Goal: Check status: Check status

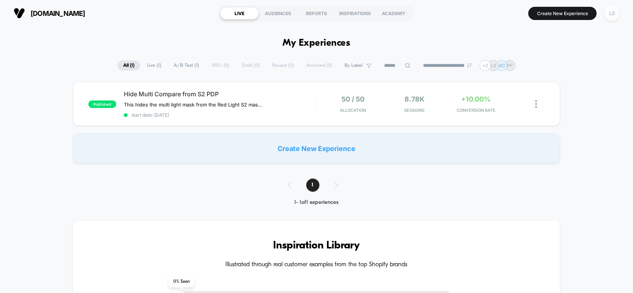
click at [609, 11] on div "LS" at bounding box center [611, 13] width 15 height 15
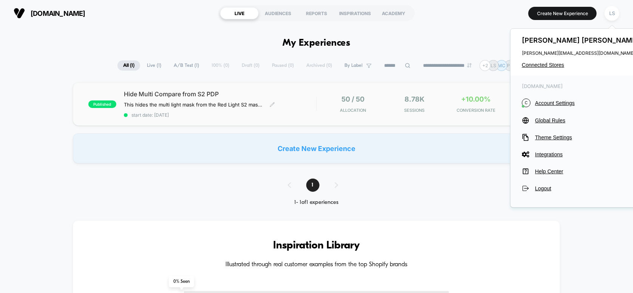
click at [301, 105] on div "Hide Multi Compare from S2 PDP This hides the multi light mask from the Red Lig…" at bounding box center [220, 104] width 192 height 28
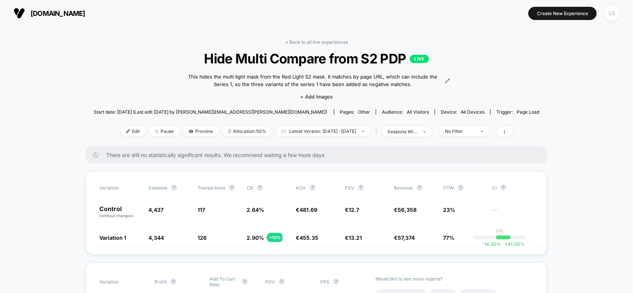
click at [611, 14] on div "LS" at bounding box center [611, 13] width 15 height 15
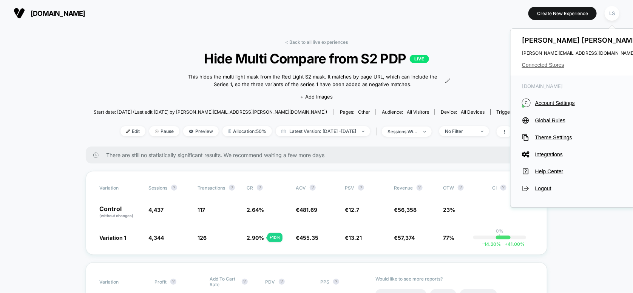
click at [559, 66] on span "Connected Stores" at bounding box center [581, 65] width 119 height 6
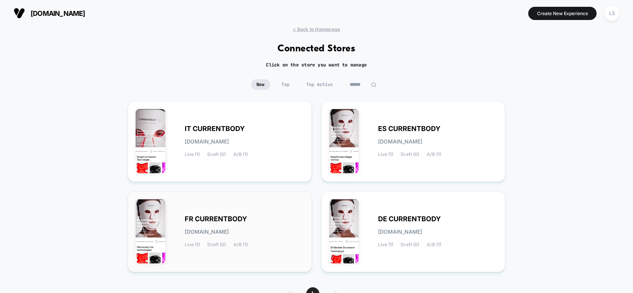
click at [239, 219] on span "FR CURRENTBODY" at bounding box center [216, 218] width 62 height 5
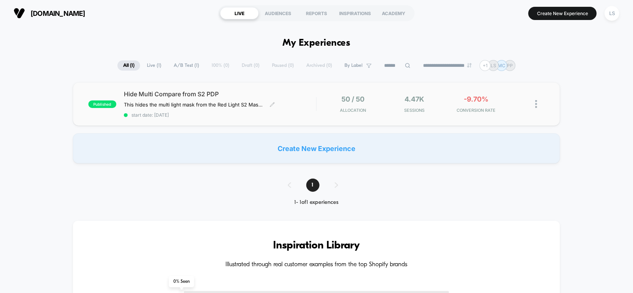
click at [227, 93] on span "Hide Multi Compare from S2 PDP" at bounding box center [220, 94] width 192 height 8
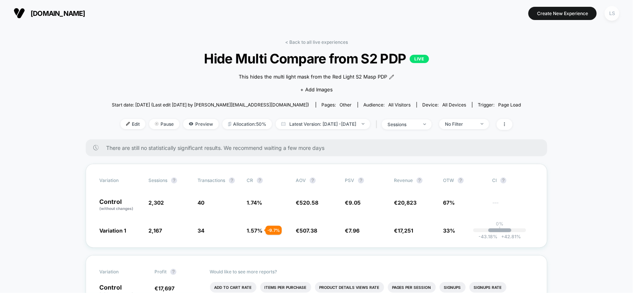
click at [607, 11] on div "LS" at bounding box center [611, 13] width 15 height 15
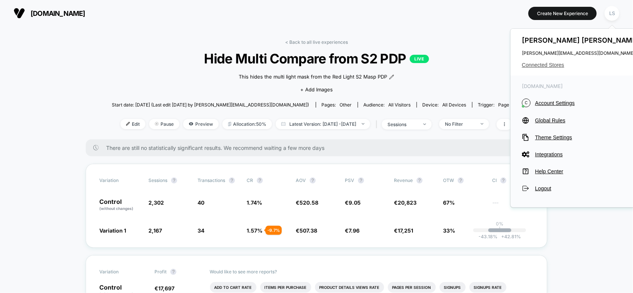
click at [551, 63] on span "Connected Stores" at bounding box center [581, 65] width 119 height 6
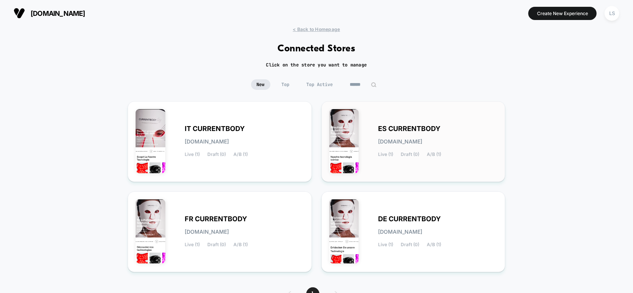
click at [422, 139] on span "es-currentbody.myshopify.com" at bounding box center [400, 141] width 44 height 5
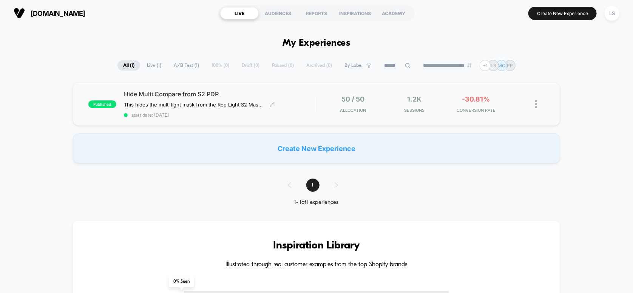
click at [185, 110] on div "Hide Multi Compare from S2 PDP This hides the multi light mask from the Red Lig…" at bounding box center [220, 104] width 192 height 28
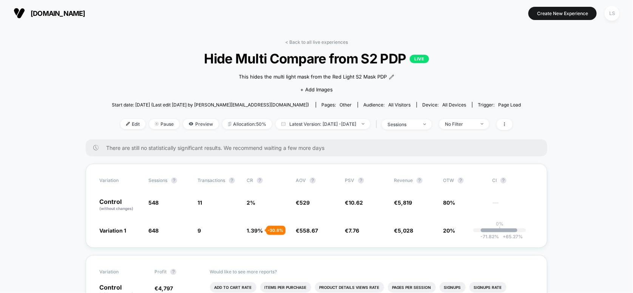
click at [610, 12] on div "LS" at bounding box center [611, 13] width 15 height 15
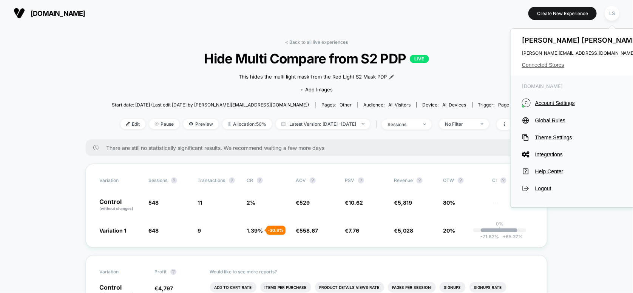
click at [554, 65] on span "Connected Stores" at bounding box center [581, 65] width 119 height 6
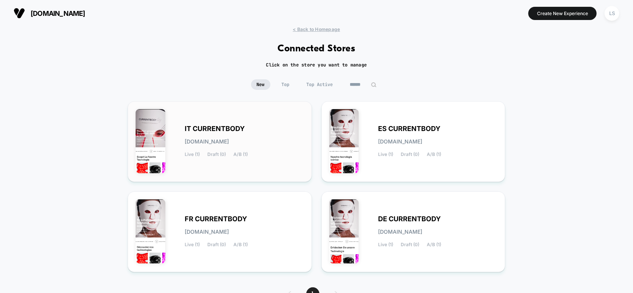
click at [232, 152] on div "Live (1) Draft (0) A/B (1)" at bounding box center [216, 154] width 63 height 5
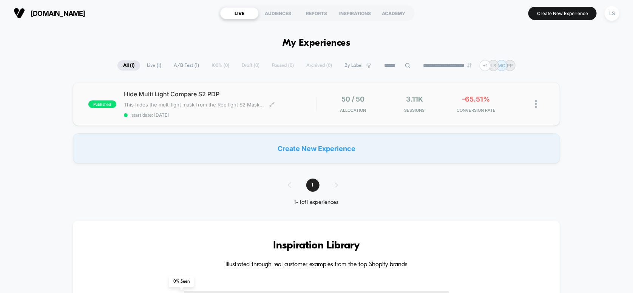
click at [225, 102] on span "This hides the multi light mask from the Red light S2 Mask PDP" at bounding box center [194, 105] width 140 height 6
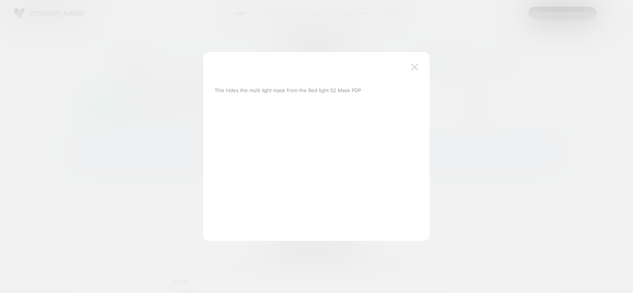
click at [415, 65] on img at bounding box center [414, 67] width 7 height 6
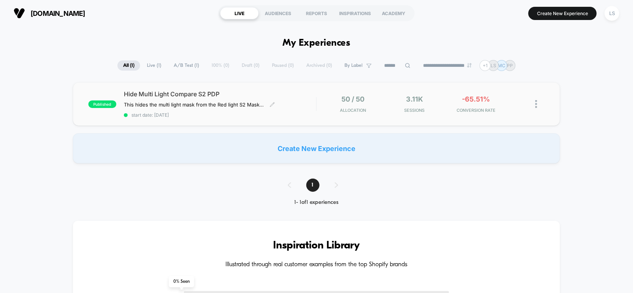
click at [234, 94] on span "Hide Multi Light Compare S2 PDP" at bounding box center [220, 94] width 192 height 8
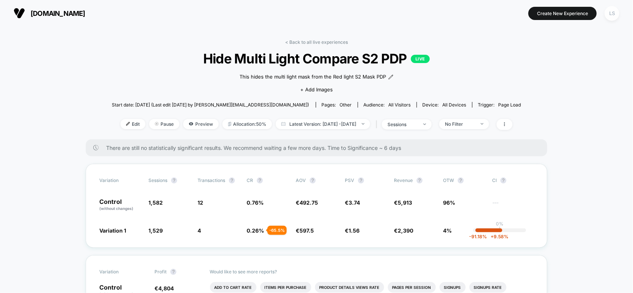
click at [612, 14] on div "LS" at bounding box center [611, 13] width 15 height 15
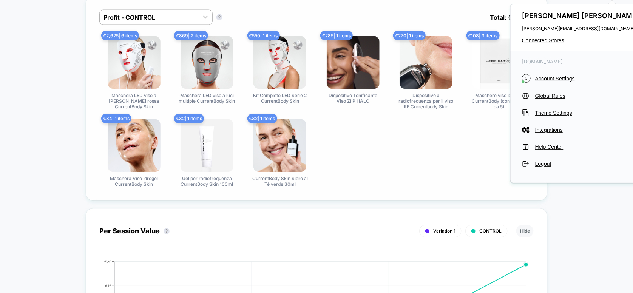
scroll to position [491, 0]
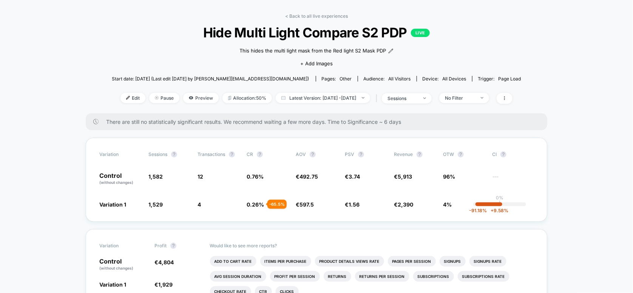
scroll to position [0, 0]
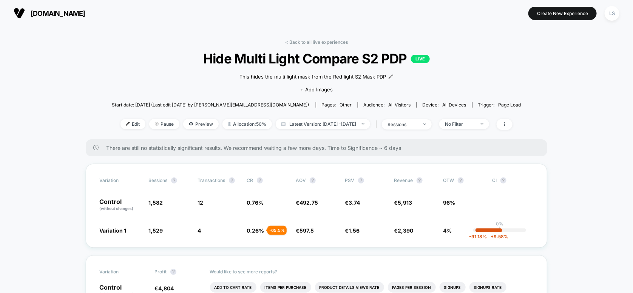
click at [603, 13] on button "LS" at bounding box center [611, 13] width 19 height 15
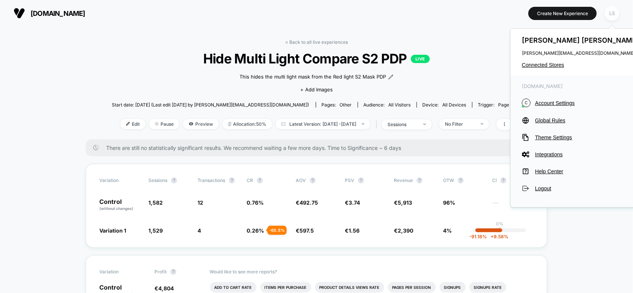
click at [610, 15] on div "LS" at bounding box center [611, 13] width 15 height 15
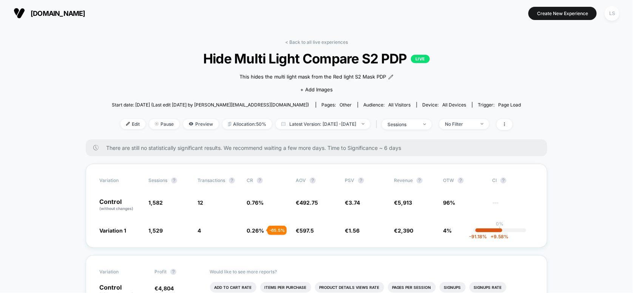
click at [610, 15] on div "LS" at bounding box center [611, 13] width 15 height 15
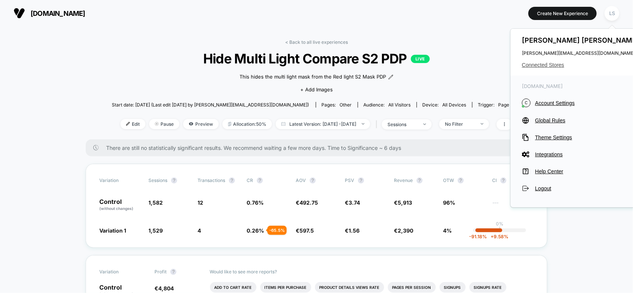
click at [554, 68] on span "Connected Stores" at bounding box center [581, 65] width 119 height 6
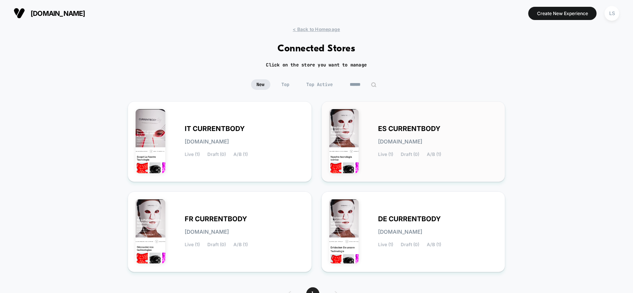
click at [405, 166] on div "ES CURRENTBODY es-currentbody.myshopify.com Live (1) Draft (0) A/B (1)" at bounding box center [413, 141] width 168 height 65
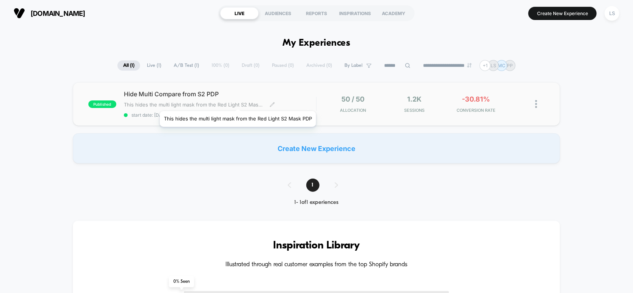
click at [238, 102] on span "This hides the multi light mask from the Red Light S2 Mask PDP" at bounding box center [194, 105] width 140 height 6
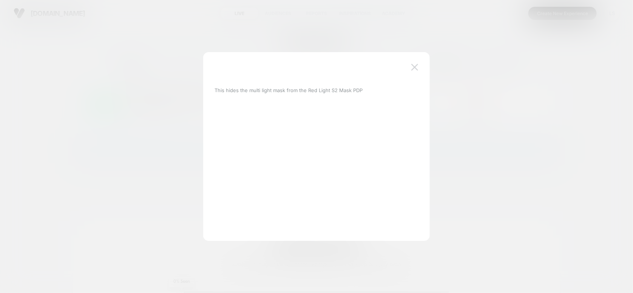
click at [412, 66] on img at bounding box center [414, 67] width 7 height 6
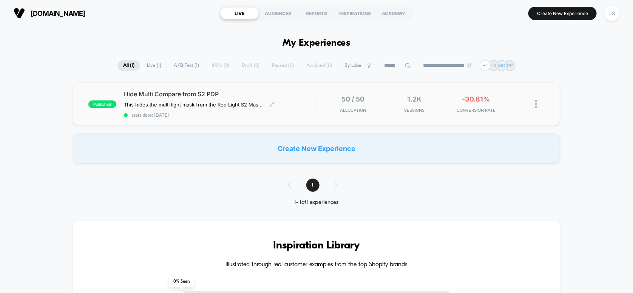
click at [308, 90] on span "Hide Multi Compare from S2 PDP" at bounding box center [220, 94] width 192 height 8
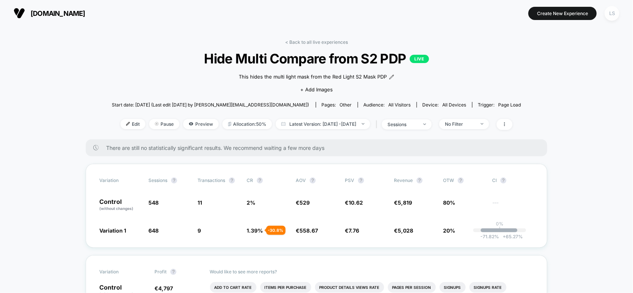
click at [608, 11] on div "LS" at bounding box center [611, 13] width 15 height 15
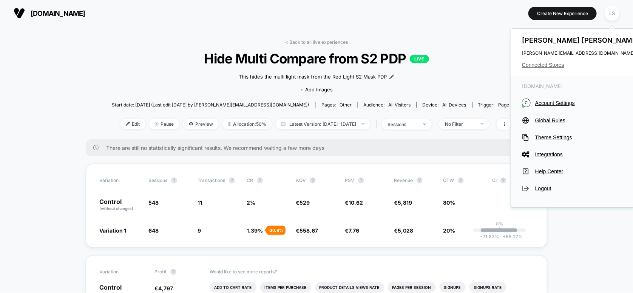
click at [540, 66] on span "Connected Stores" at bounding box center [581, 65] width 119 height 6
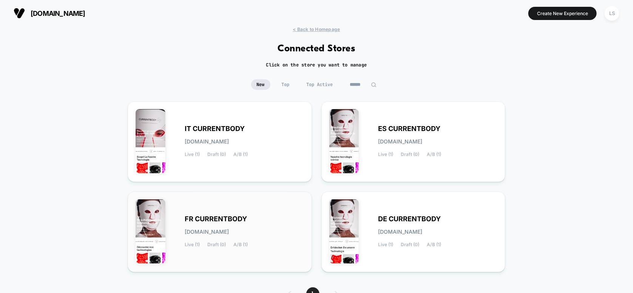
click at [258, 212] on div "FR CURRENTBODY fr-currentbody.myshopify.com Live (1) Draft (0) A/B (1)" at bounding box center [220, 231] width 168 height 65
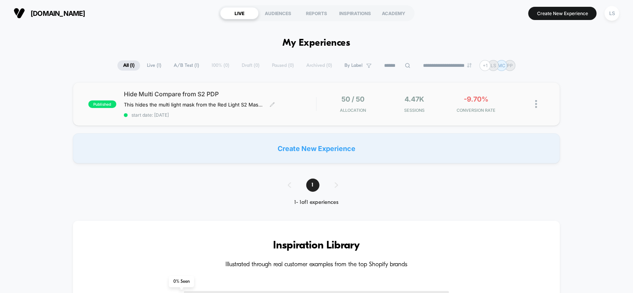
click at [259, 95] on span "Hide Multi Compare from S2 PDP" at bounding box center [220, 94] width 192 height 8
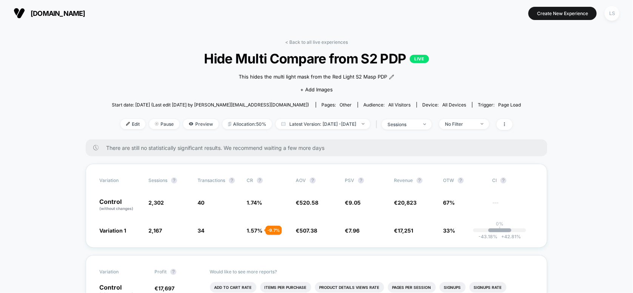
click at [613, 11] on div "LS" at bounding box center [611, 13] width 15 height 15
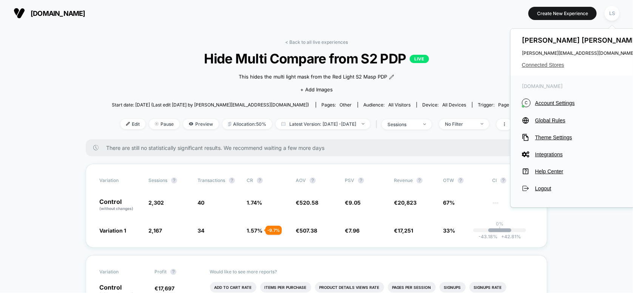
click at [553, 64] on span "Connected Stores" at bounding box center [581, 65] width 119 height 6
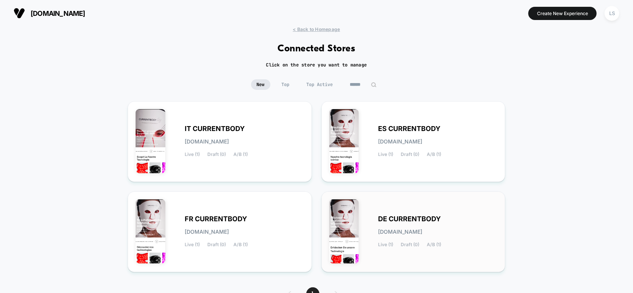
click at [409, 208] on div "DE CURRENTBODY de-currentbody.myshopify.com Live (1) Draft (0) A/B (1)" at bounding box center [413, 231] width 168 height 65
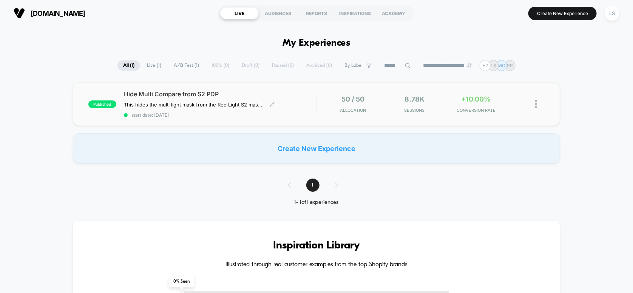
click at [253, 94] on span "Hide Multi Compare from S2 PDP" at bounding box center [220, 94] width 192 height 8
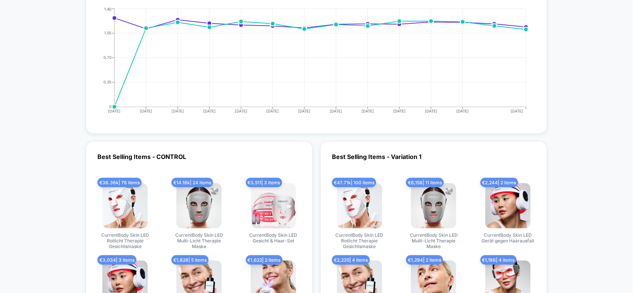
scroll to position [1434, 0]
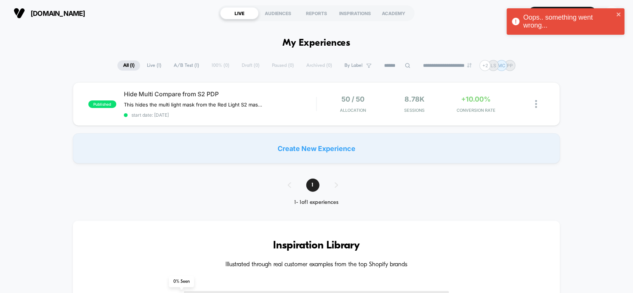
click at [618, 11] on div "Oops.. something went wrong..." at bounding box center [566, 21] width 118 height 26
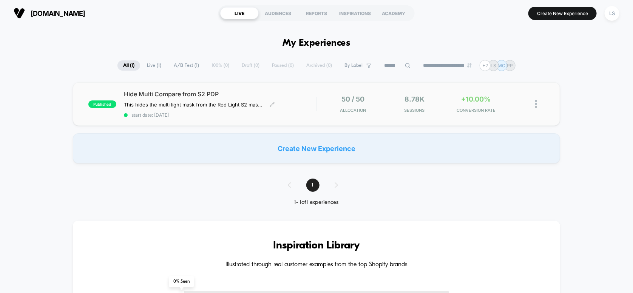
click at [289, 91] on span "Hide Multi Compare from S2 PDP" at bounding box center [220, 94] width 192 height 8
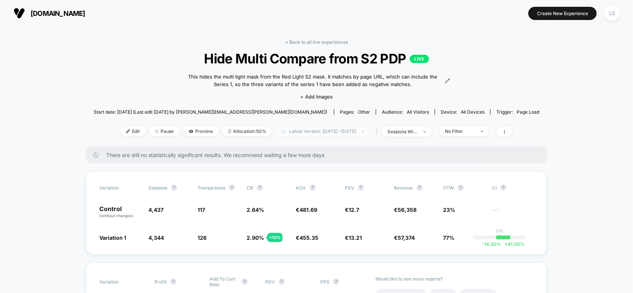
click at [355, 132] on span "Latest Version: [DATE] - [DATE]" at bounding box center [323, 131] width 94 height 10
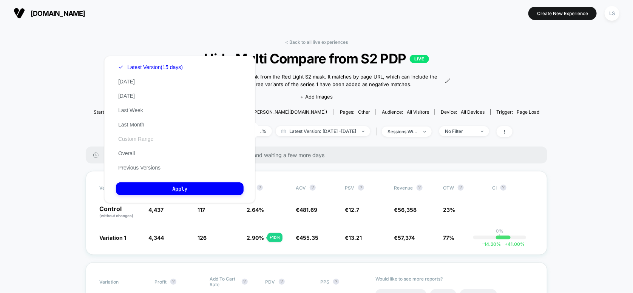
click at [137, 142] on button "Custom Range" at bounding box center [136, 139] width 40 height 7
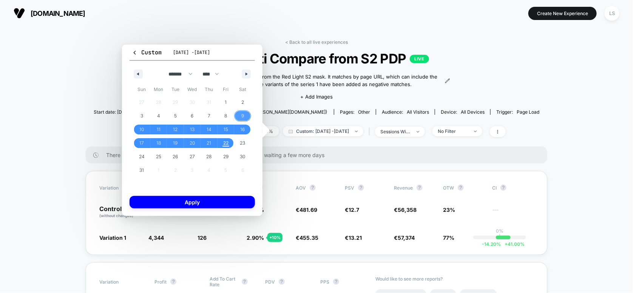
click at [243, 114] on span "9" at bounding box center [242, 116] width 3 height 14
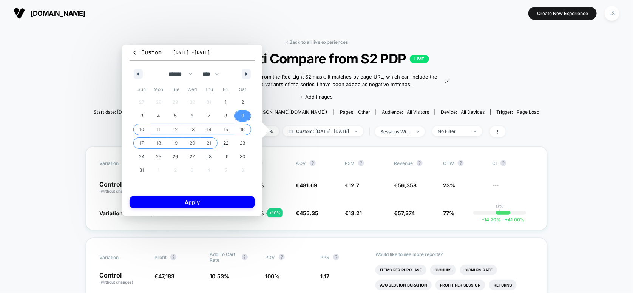
click at [209, 142] on span "21" at bounding box center [209, 143] width 5 height 14
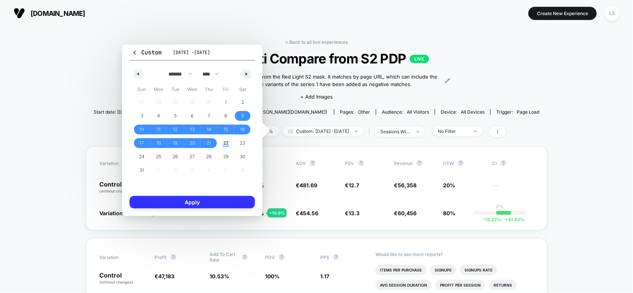
click at [207, 204] on button "Apply" at bounding box center [191, 202] width 125 height 12
